Goal: Task Accomplishment & Management: Manage account settings

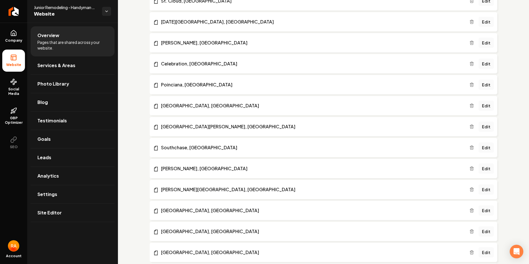
scroll to position [304, 0]
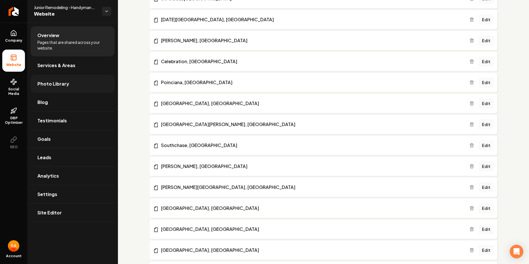
click at [62, 87] on span "Photo Library" at bounding box center [53, 84] width 32 height 7
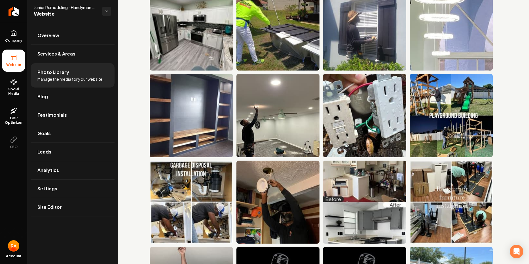
scroll to position [311, 0]
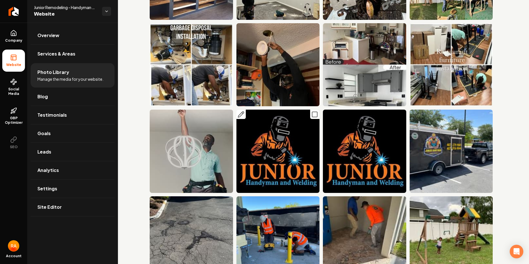
click at [316, 115] on icon "Main content area" at bounding box center [314, 114] width 7 height 7
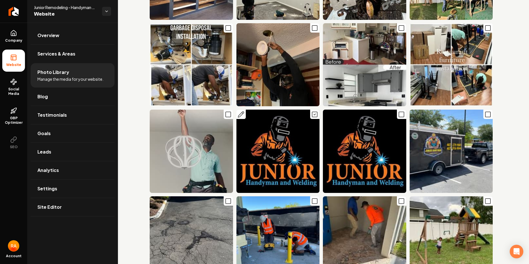
scroll to position [446, 0]
click at [401, 115] on icon "Main content area" at bounding box center [401, 114] width 7 height 7
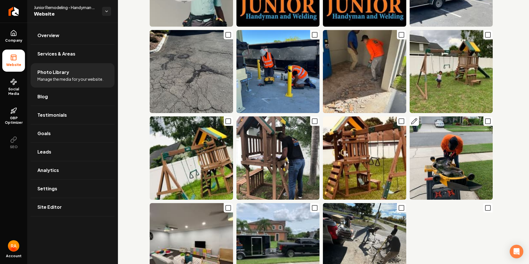
scroll to position [613, 0]
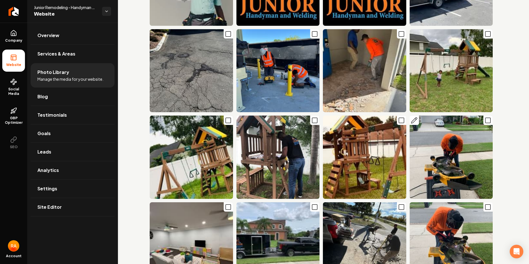
click at [490, 121] on icon "Main content area" at bounding box center [487, 120] width 7 height 7
click at [488, 208] on icon "Main content area" at bounding box center [487, 207] width 7 height 7
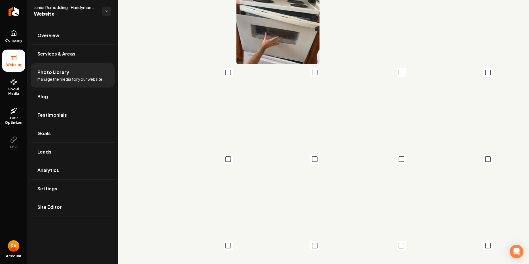
scroll to position [1001, 0]
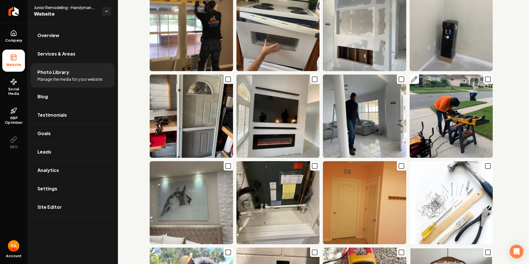
click at [490, 80] on icon "Main content area" at bounding box center [487, 79] width 7 height 7
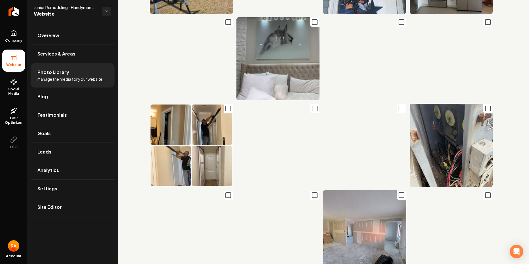
scroll to position [2358, 0]
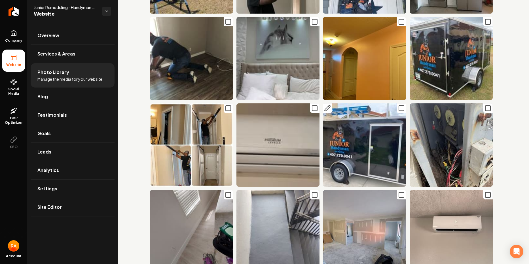
click at [401, 109] on icon "Main content area" at bounding box center [401, 108] width 7 height 7
click at [488, 22] on icon "Main content area" at bounding box center [487, 21] width 7 height 7
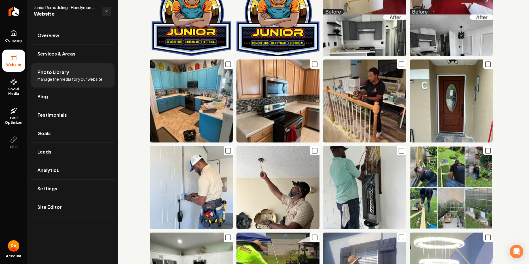
scroll to position [0, 0]
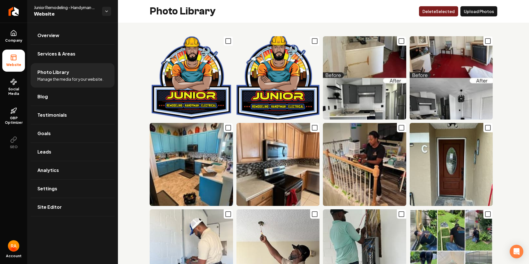
click at [446, 12] on button "Delet e Selected" at bounding box center [438, 11] width 39 height 10
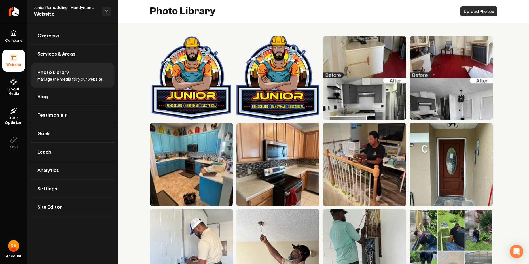
click at [478, 10] on button "Upload Photos" at bounding box center [478, 11] width 37 height 10
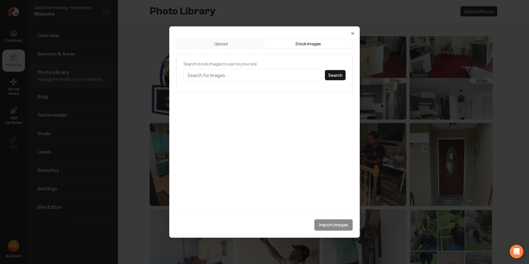
click at [315, 42] on button "Stock Images" at bounding box center [307, 43] width 87 height 9
click at [333, 77] on button "Search" at bounding box center [335, 75] width 21 height 10
click at [252, 74] on input "Search stock images to use on your site." at bounding box center [252, 75] width 138 height 12
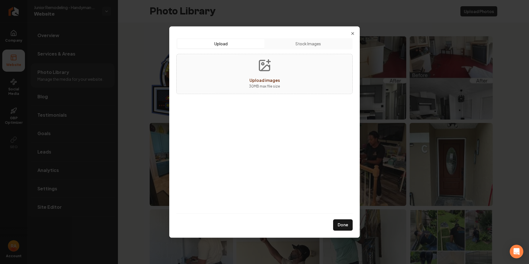
click at [225, 43] on button "Upload" at bounding box center [220, 43] width 87 height 9
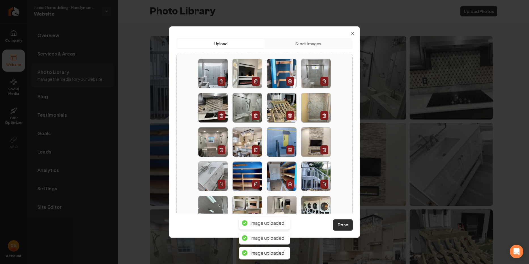
click at [342, 225] on button "Done" at bounding box center [343, 224] width 20 height 11
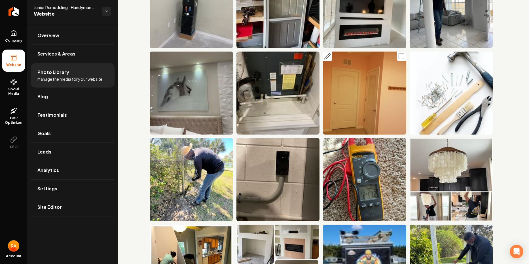
scroll to position [1458, 0]
